Goal: Find specific page/section: Find specific page/section

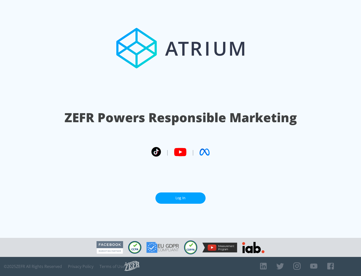
click at [181, 198] on link "Log In" at bounding box center [180, 197] width 50 height 11
